Goal: Transaction & Acquisition: Book appointment/travel/reservation

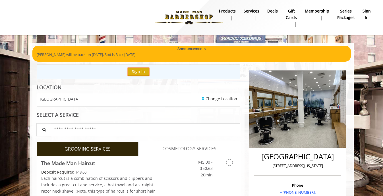
click at [141, 71] on button "Sign In" at bounding box center [139, 72] width 22 height 8
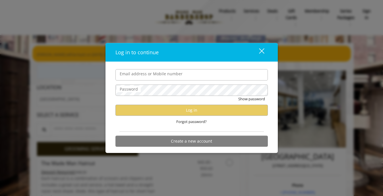
click at [142, 74] on input "Email address or Mobile number" at bounding box center [191, 74] width 152 height 11
type input "**********"
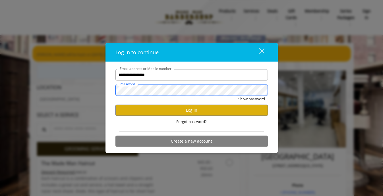
click at [238, 96] on button "Show password" at bounding box center [251, 99] width 27 height 6
click at [169, 112] on button "Log in" at bounding box center [191, 110] width 152 height 11
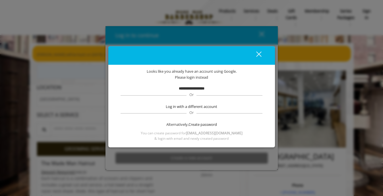
click at [194, 89] on b "**********" at bounding box center [192, 89] width 26 height 4
click at [199, 77] on span "Please login instead" at bounding box center [191, 77] width 33 height 6
click at [197, 125] on span "Create password" at bounding box center [202, 125] width 28 height 6
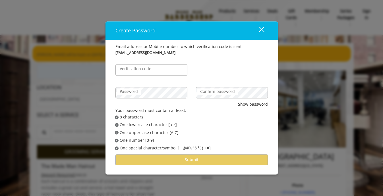
click at [135, 71] on label "Verification code" at bounding box center [135, 69] width 37 height 6
click at [135, 71] on input "Verification code" at bounding box center [151, 69] width 72 height 11
type input "******"
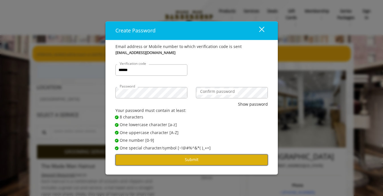
click at [179, 158] on button "Submit" at bounding box center [191, 159] width 152 height 11
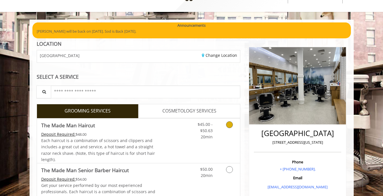
scroll to position [36, 0]
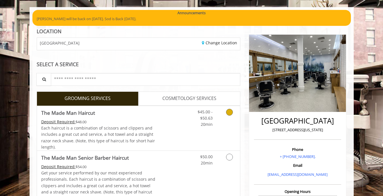
click at [185, 122] on div "$45.00 - $50.63 20min" at bounding box center [201, 117] width 32 height 22
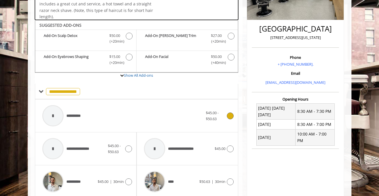
scroll to position [155, 0]
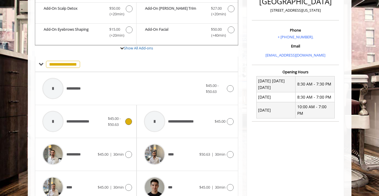
click at [123, 122] on span "$45.00 - $50.63" at bounding box center [116, 122] width 16 height 12
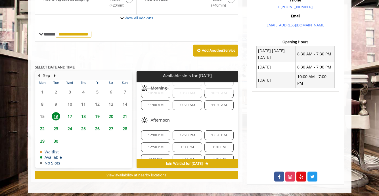
scroll to position [121, 0]
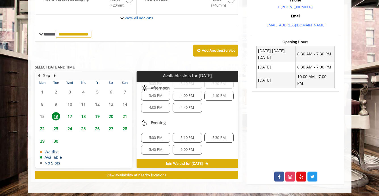
click at [186, 150] on span "6:00 PM" at bounding box center [187, 149] width 13 height 5
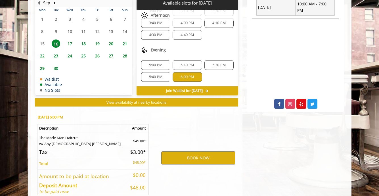
scroll to position [288, 0]
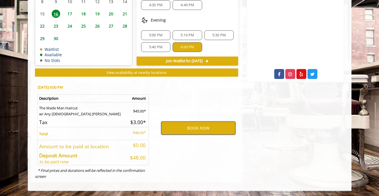
click at [189, 130] on button "BOOK NOW" at bounding box center [198, 128] width 74 height 13
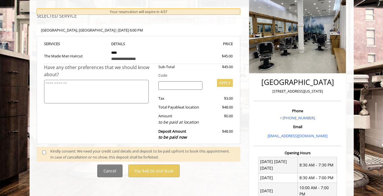
scroll to position [75, 0]
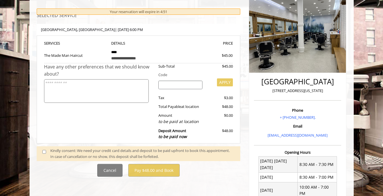
click at [121, 89] on textarea at bounding box center [96, 91] width 105 height 24
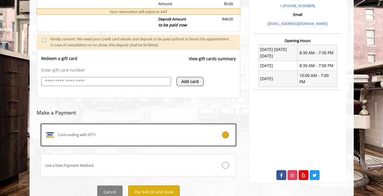
scroll to position [189, 0]
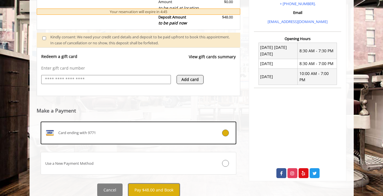
click at [157, 188] on button "Pay $48.00 and Book" at bounding box center [153, 190] width 51 height 13
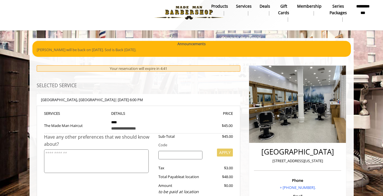
scroll to position [0, 0]
